Goal: Book appointment/travel/reservation

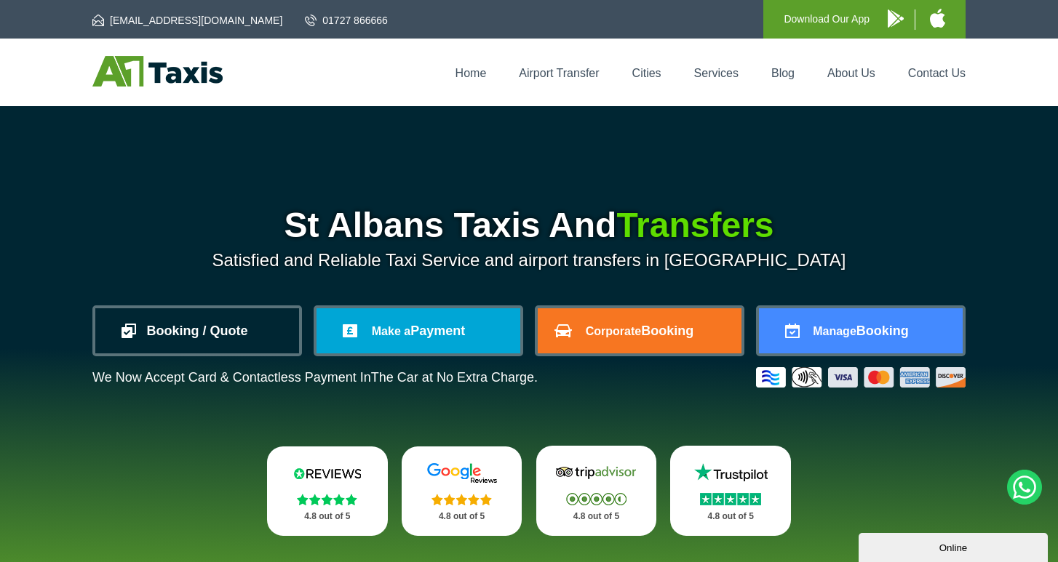
click at [195, 333] on link "Booking / Quote" at bounding box center [197, 330] width 204 height 45
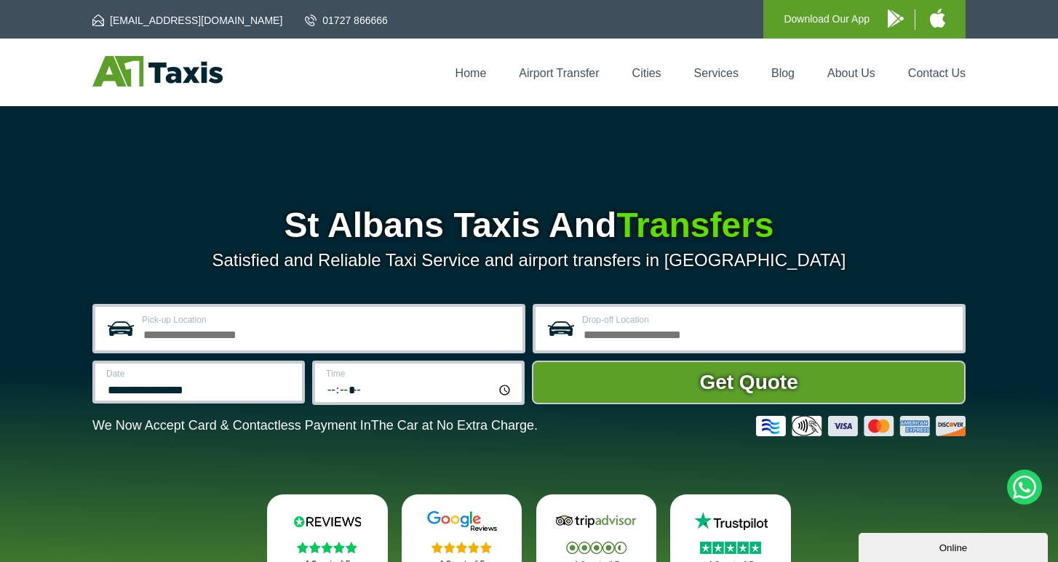
click at [266, 340] on input "Pick-up Location" at bounding box center [328, 332] width 372 height 17
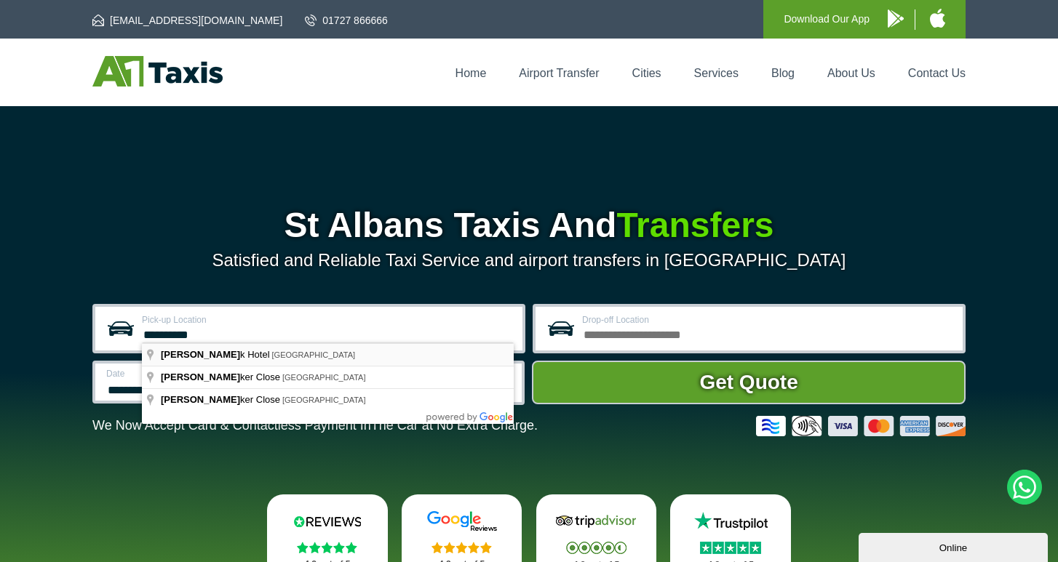
type input "**********"
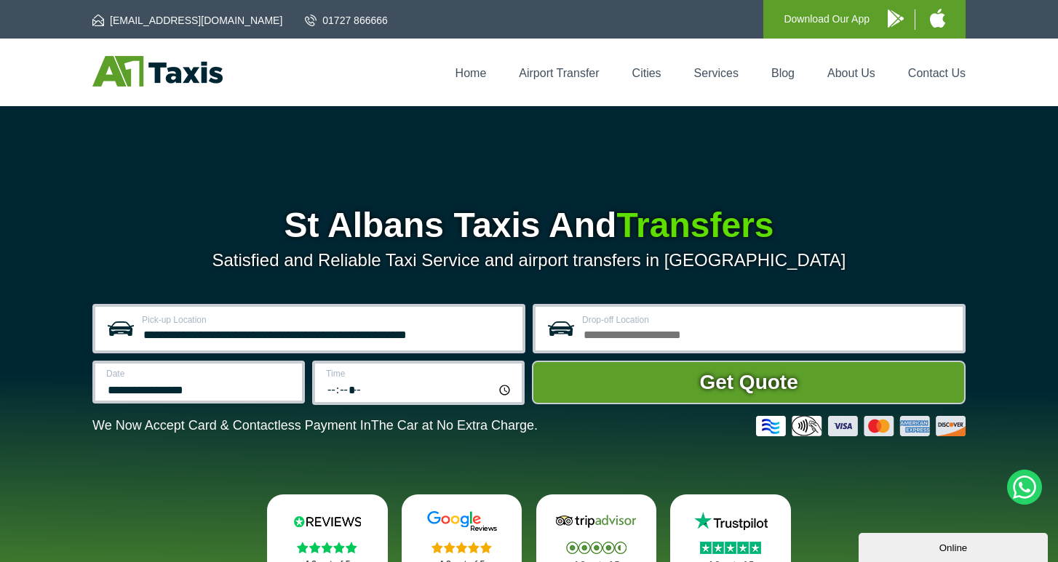
click at [687, 328] on input "Drop-off Location" at bounding box center [768, 332] width 372 height 17
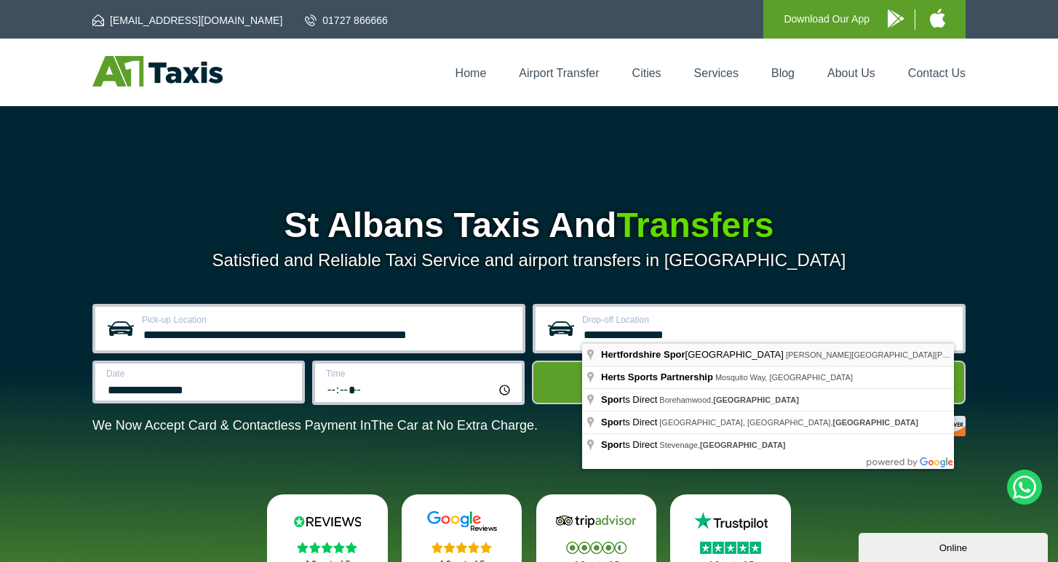
type input "**********"
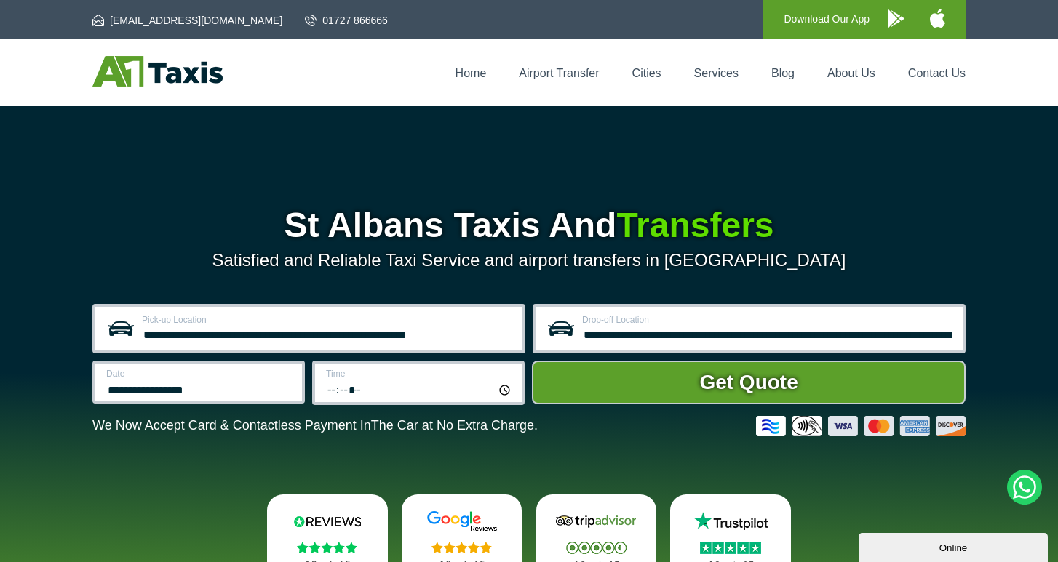
click at [396, 386] on input "*****" at bounding box center [419, 389] width 187 height 19
type input "*****"
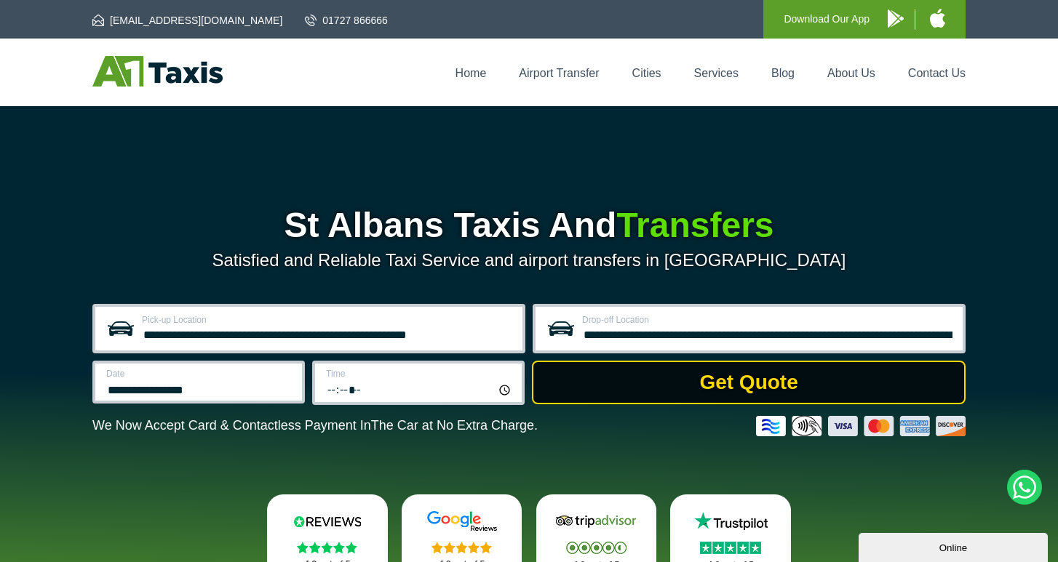
click at [633, 372] on button "Get Quote" at bounding box center [749, 383] width 434 height 44
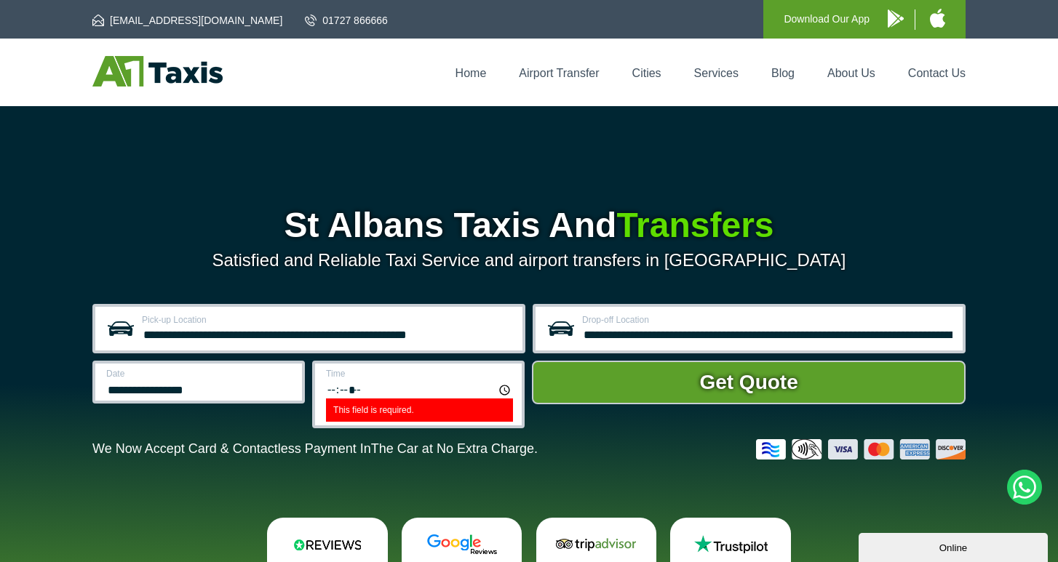
click at [385, 399] on input "This field is required." at bounding box center [419, 389] width 187 height 19
click at [331, 394] on input "This field is required." at bounding box center [419, 389] width 187 height 19
click at [335, 394] on input "This field is required." at bounding box center [419, 389] width 187 height 19
click at [348, 394] on input "This field is required." at bounding box center [419, 389] width 187 height 19
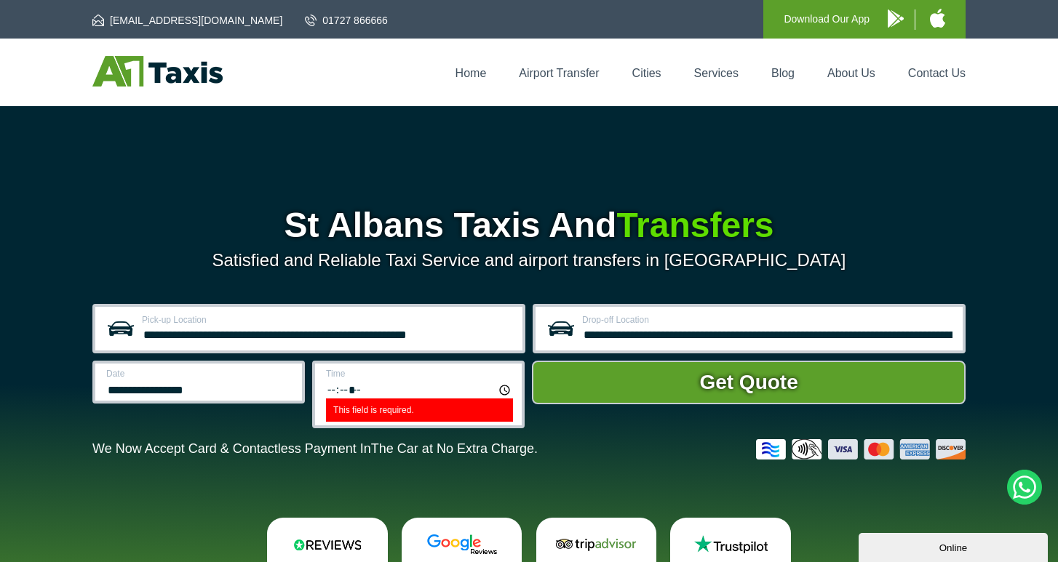
click at [350, 394] on input "This field is required." at bounding box center [419, 389] width 187 height 19
click at [356, 394] on input "This field is required." at bounding box center [419, 389] width 187 height 19
click at [368, 411] on label "This field is required." at bounding box center [419, 410] width 187 height 23
click at [368, 399] on input "This field is required." at bounding box center [419, 389] width 187 height 19
click at [365, 407] on label "This field is required." at bounding box center [419, 410] width 187 height 23
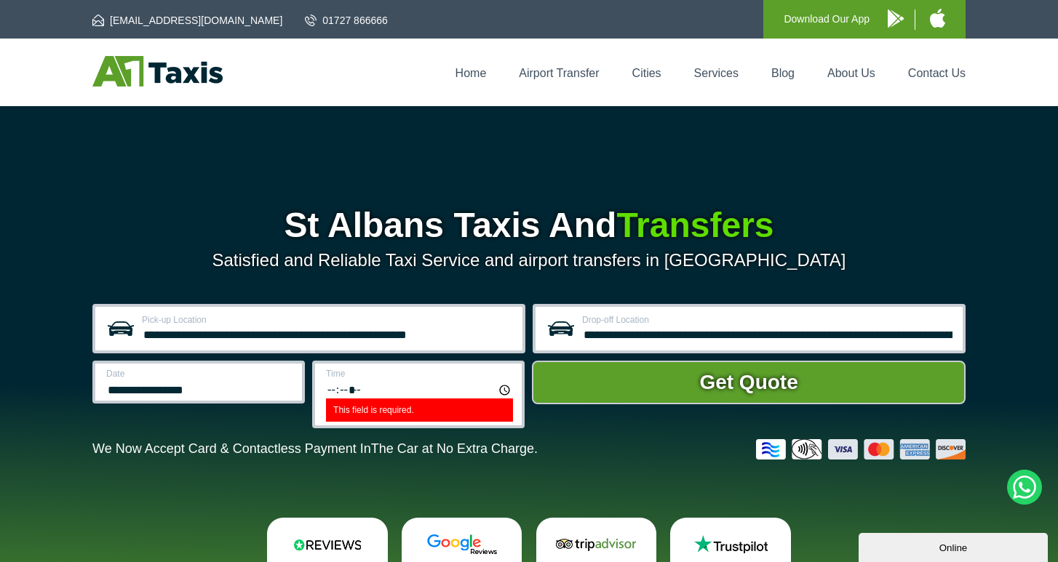
click at [365, 399] on input "This field is required." at bounding box center [419, 389] width 187 height 19
click at [336, 388] on input "This field is required." at bounding box center [419, 389] width 187 height 19
click at [364, 407] on label "This field is required." at bounding box center [419, 410] width 187 height 23
click at [364, 399] on input "This field is required." at bounding box center [419, 389] width 187 height 19
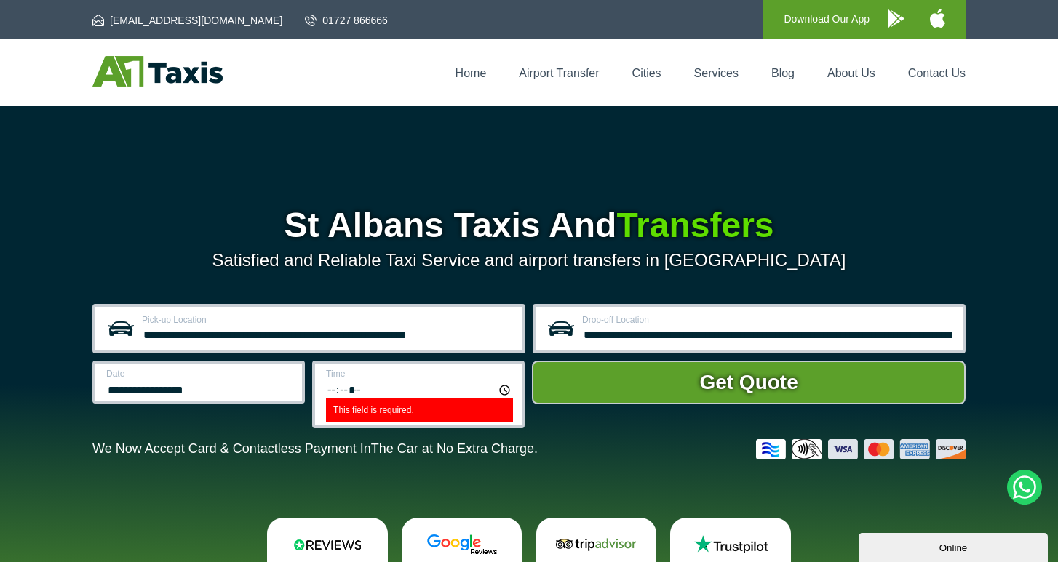
click at [340, 394] on input "This field is required." at bounding box center [419, 389] width 187 height 19
click at [354, 394] on input "This field is required." at bounding box center [419, 389] width 187 height 19
click at [338, 393] on input "This field is required." at bounding box center [419, 389] width 187 height 19
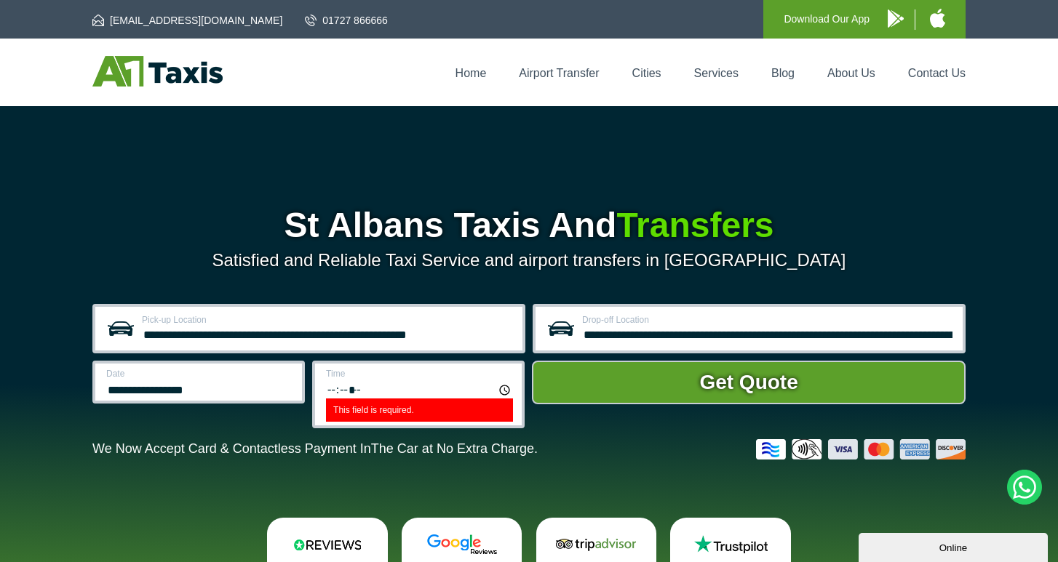
click at [338, 393] on input "This field is required." at bounding box center [419, 389] width 187 height 19
click at [352, 407] on label "This field is required." at bounding box center [419, 410] width 187 height 23
click at [352, 399] on input "This field is required." at bounding box center [419, 389] width 187 height 19
click at [405, 421] on label "This field is required." at bounding box center [419, 410] width 187 height 23
click at [405, 399] on input "This field is required." at bounding box center [419, 389] width 187 height 19
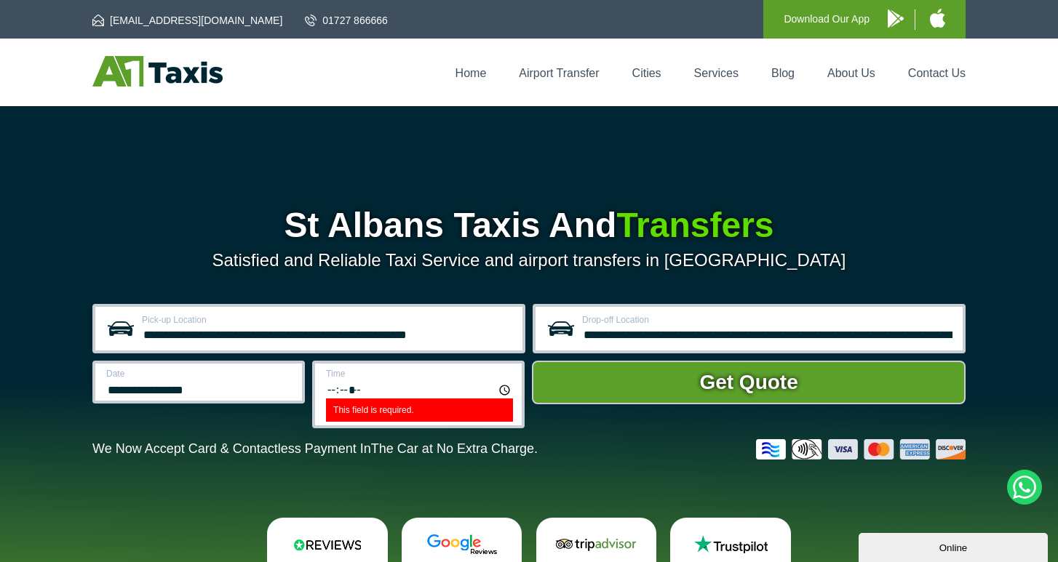
click at [405, 420] on label "This field is required." at bounding box center [419, 410] width 187 height 23
click at [405, 399] on input "This field is required." at bounding box center [419, 389] width 187 height 19
click at [372, 394] on input "This field is required." at bounding box center [419, 389] width 187 height 19
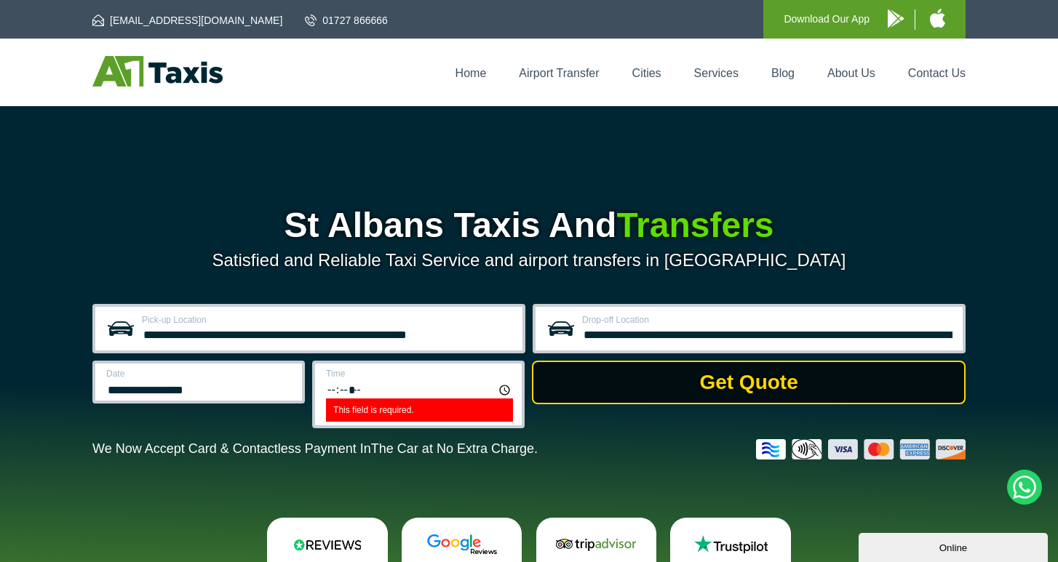
click at [641, 375] on button "Get Quote" at bounding box center [749, 383] width 434 height 44
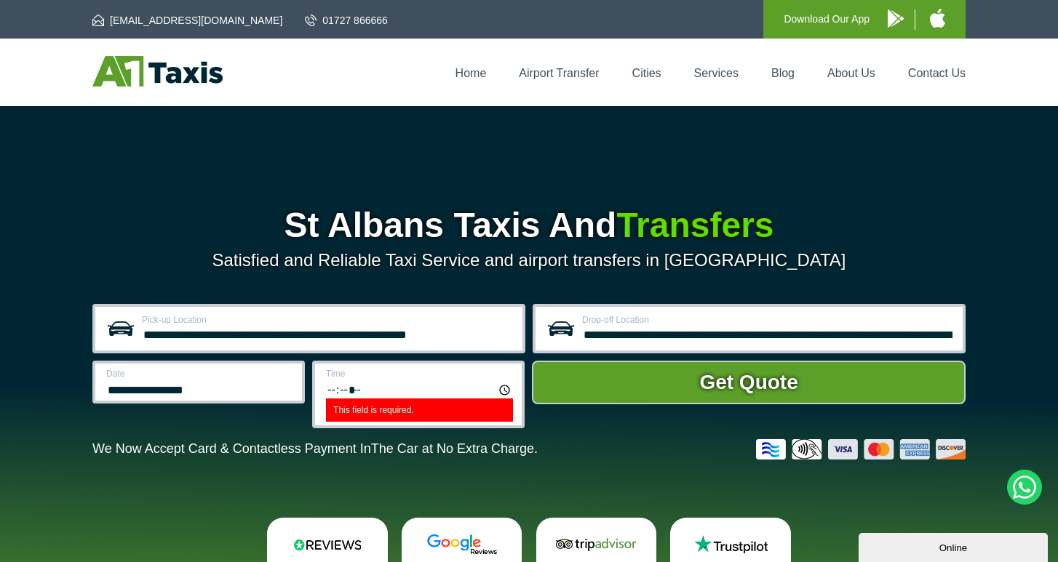
click at [367, 384] on input "This field is required." at bounding box center [419, 389] width 187 height 19
click at [357, 388] on input "This field is required." at bounding box center [419, 389] width 187 height 19
click at [421, 420] on label "This field is required." at bounding box center [419, 410] width 187 height 23
click at [421, 399] on input "This field is required." at bounding box center [419, 389] width 187 height 19
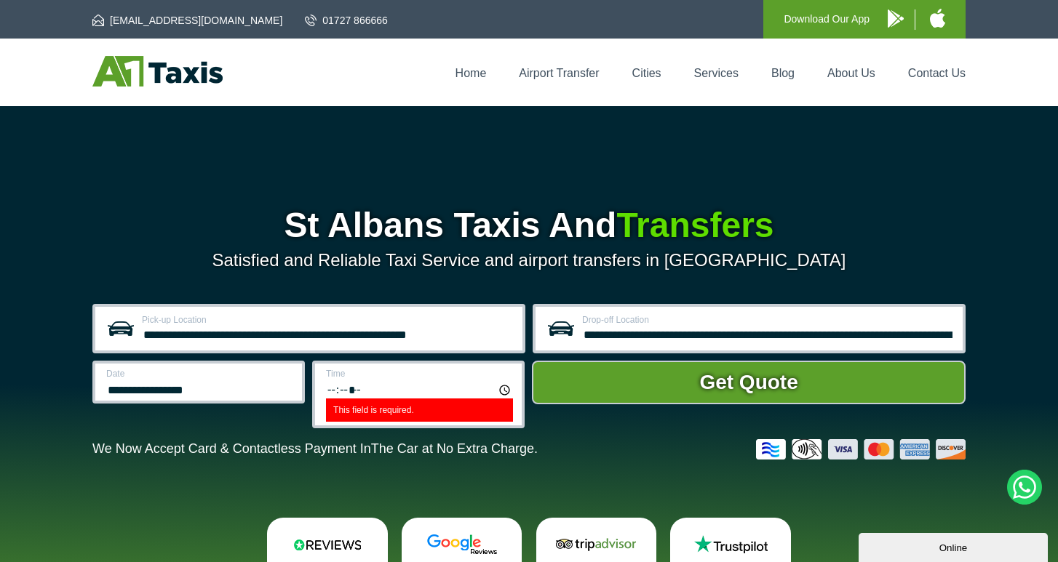
click at [377, 393] on input "This field is required." at bounding box center [419, 389] width 187 height 19
type input "*****"
click at [378, 389] on input "*****" at bounding box center [419, 389] width 187 height 19
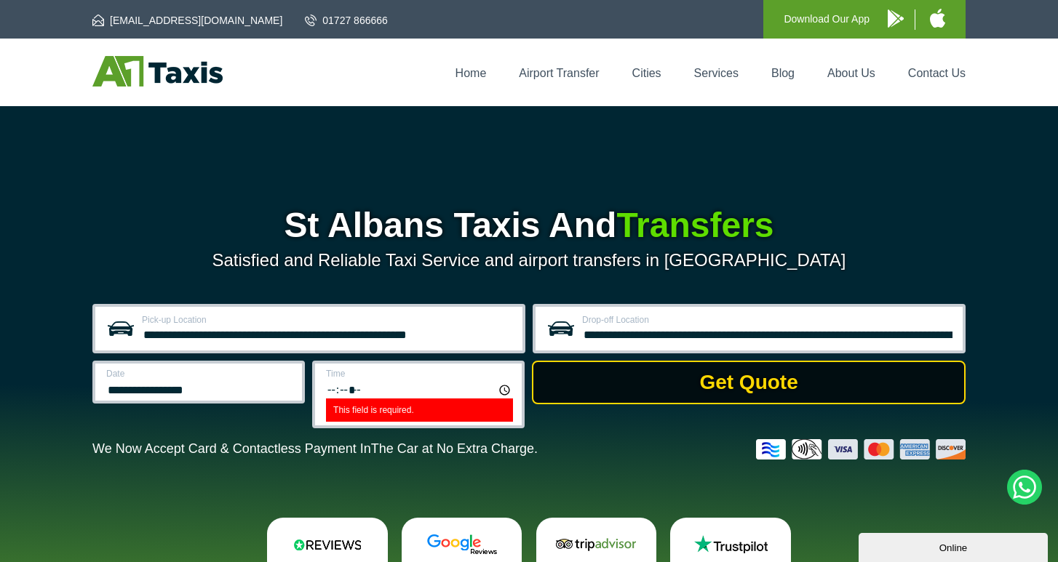
click at [572, 388] on button "Get Quote" at bounding box center [749, 383] width 434 height 44
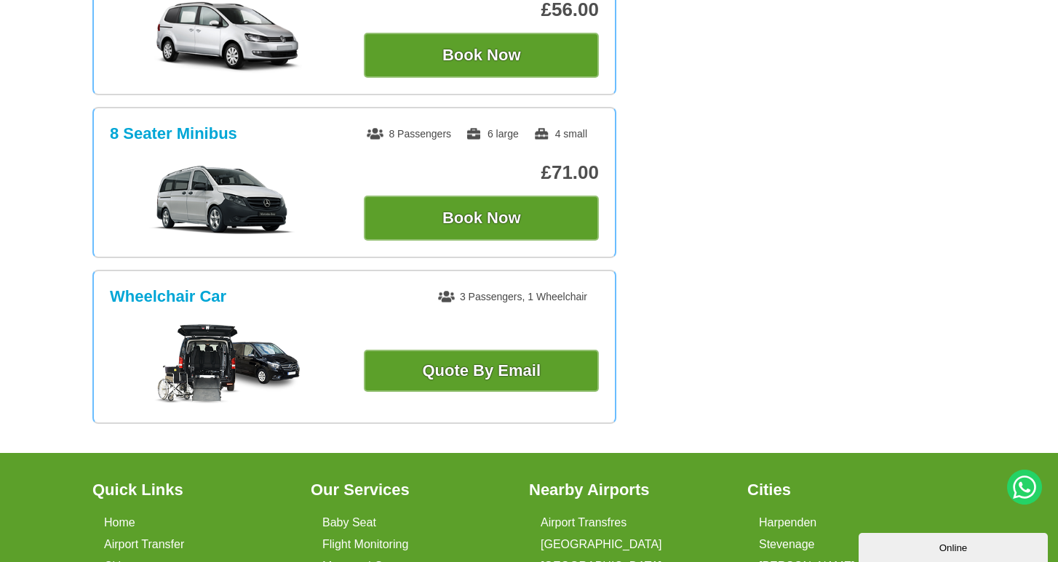
scroll to position [836, 0]
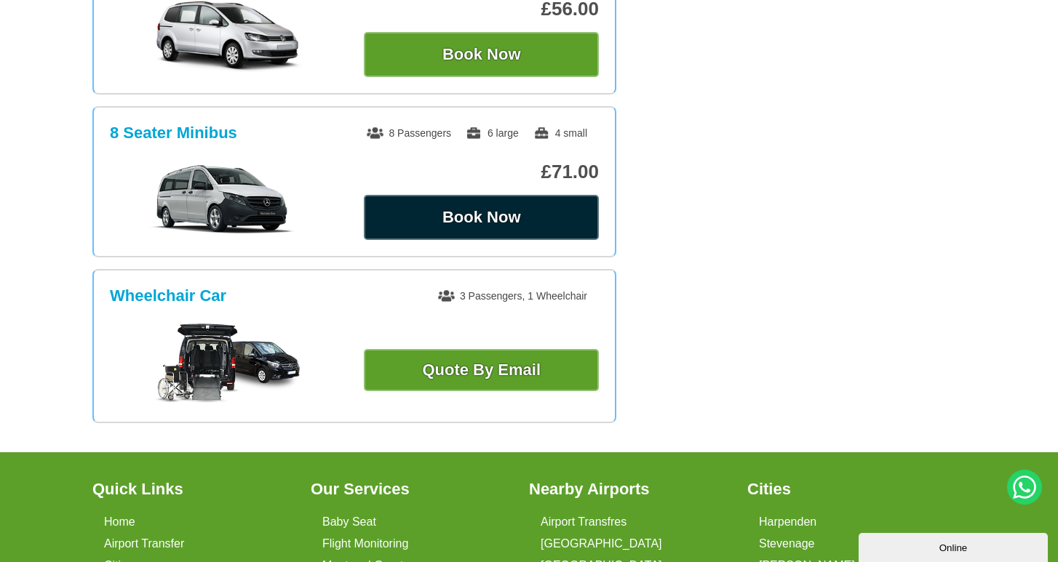
click at [532, 198] on button "Book Now" at bounding box center [481, 217] width 235 height 45
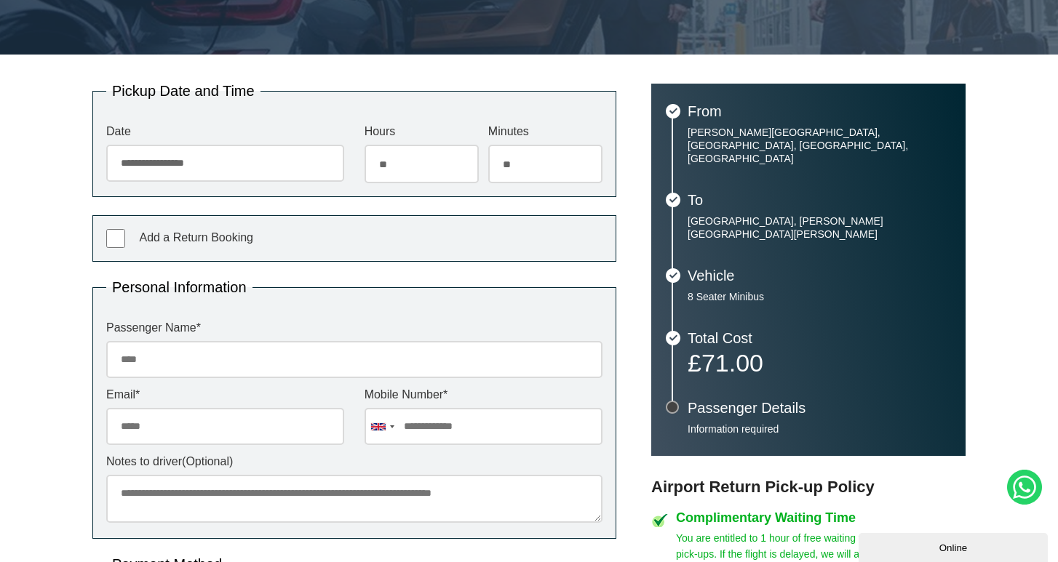
scroll to position [245, 0]
